Goal: Information Seeking & Learning: Learn about a topic

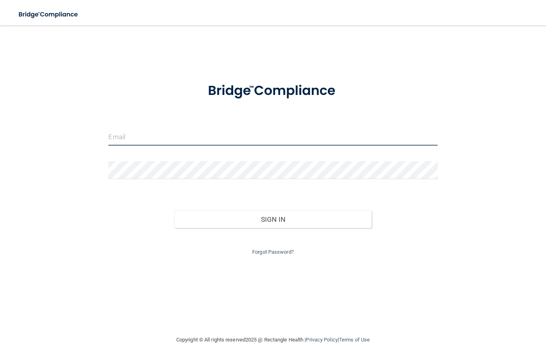
click at [152, 134] on input "email" at bounding box center [272, 137] width 329 height 18
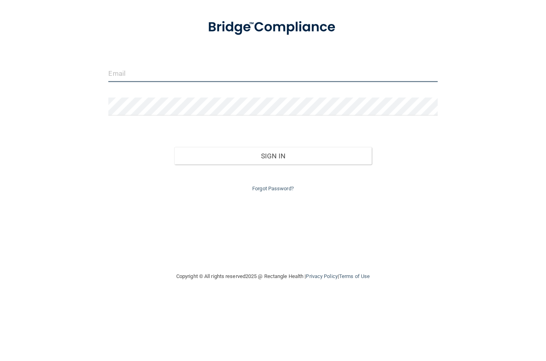
type input "[EMAIL_ADDRESS][DOMAIN_NAME]"
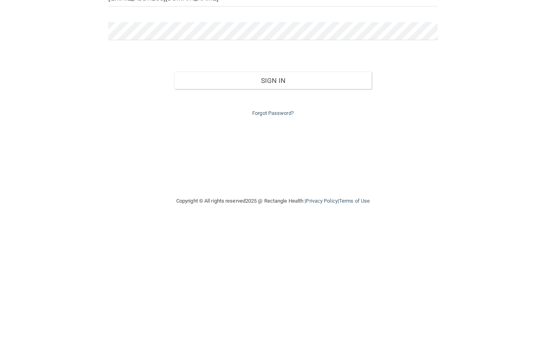
click at [272, 211] on button "Sign In" at bounding box center [272, 220] width 197 height 18
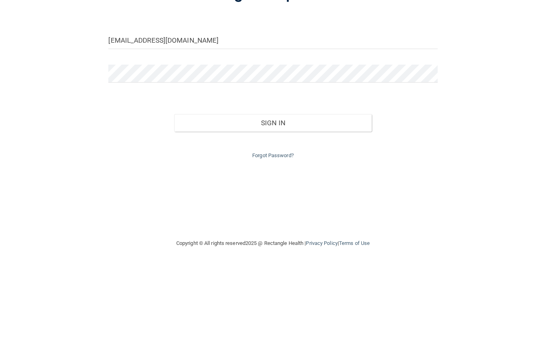
click at [278, 211] on button "Sign In" at bounding box center [272, 220] width 197 height 18
click at [285, 211] on button "Sign In" at bounding box center [272, 220] width 197 height 18
click at [277, 211] on button "Sign In" at bounding box center [272, 220] width 197 height 18
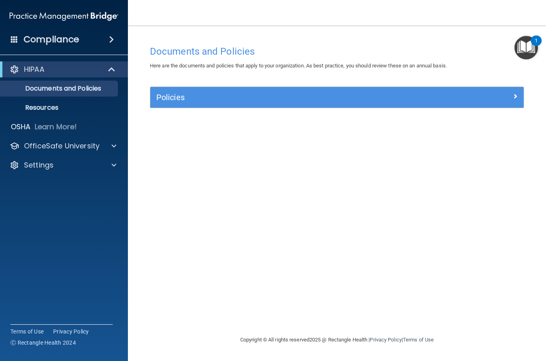
click at [61, 180] on accordion "HIPAA Documents and Policies Report an Incident Business Associates Emergency P…" at bounding box center [64, 158] width 128 height 200
click at [67, 127] on p "Learn More!" at bounding box center [56, 127] width 42 height 10
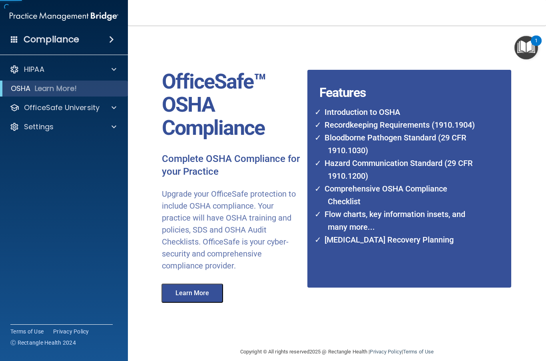
click at [71, 107] on p "OfficeSafe University" at bounding box center [61, 108] width 75 height 10
click at [79, 164] on p "Continuing Education" at bounding box center [59, 165] width 109 height 8
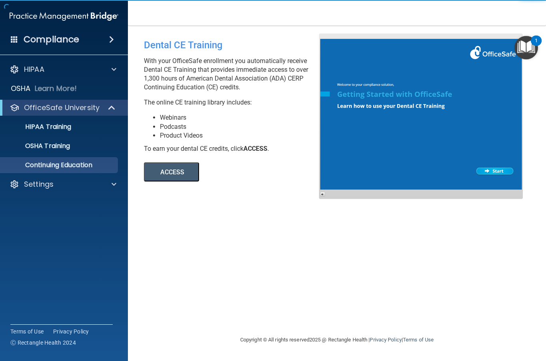
click at [159, 169] on button "ACCESS" at bounding box center [171, 172] width 55 height 19
